Goal: Navigation & Orientation: Find specific page/section

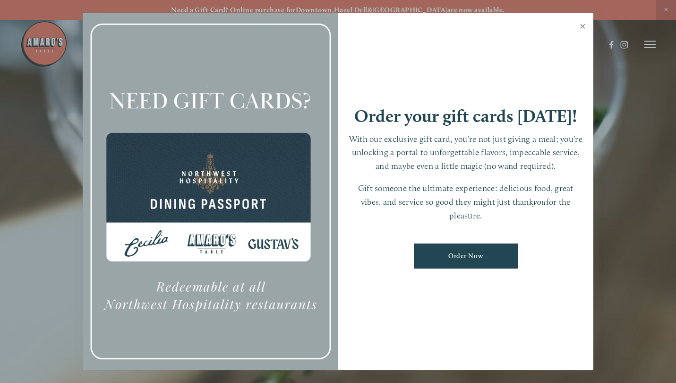
click at [582, 30] on link "Close" at bounding box center [582, 27] width 18 height 26
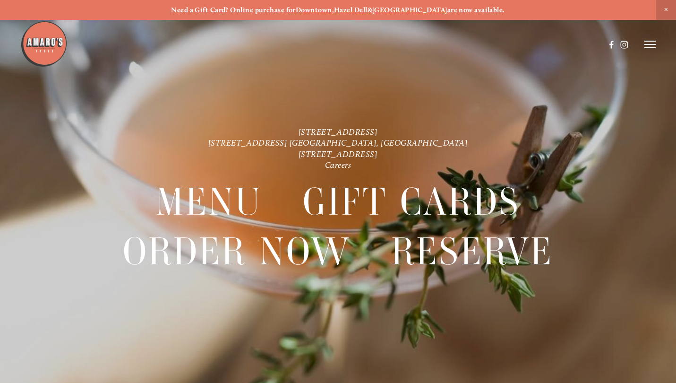
click at [656, 48] on div at bounding box center [338, 191] width 676 height 383
click at [649, 46] on icon at bounding box center [649, 44] width 11 height 9
click at [485, 43] on span "Menu" at bounding box center [482, 44] width 17 height 8
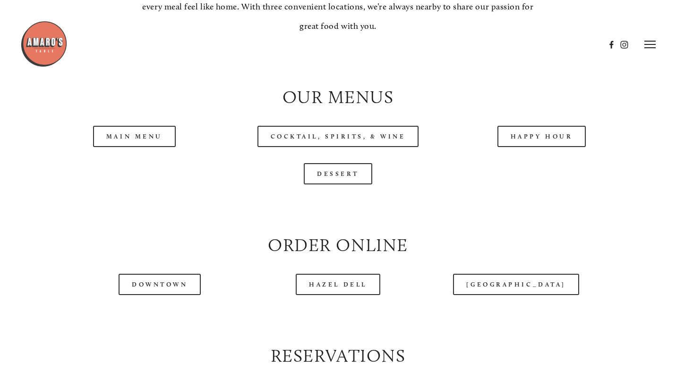
scroll to position [858, 0]
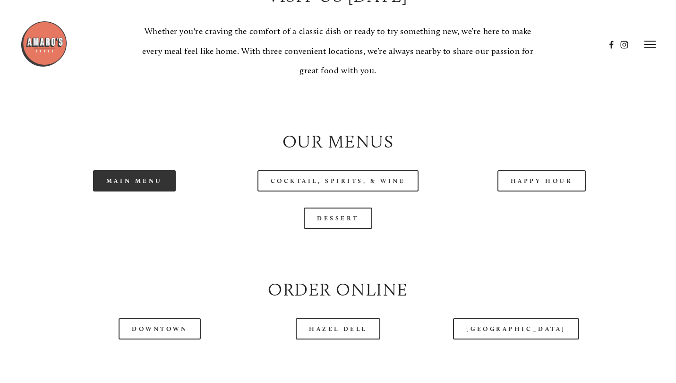
click at [153, 183] on link "Main Menu" at bounding box center [134, 180] width 83 height 21
